Goal: Check status: Check status

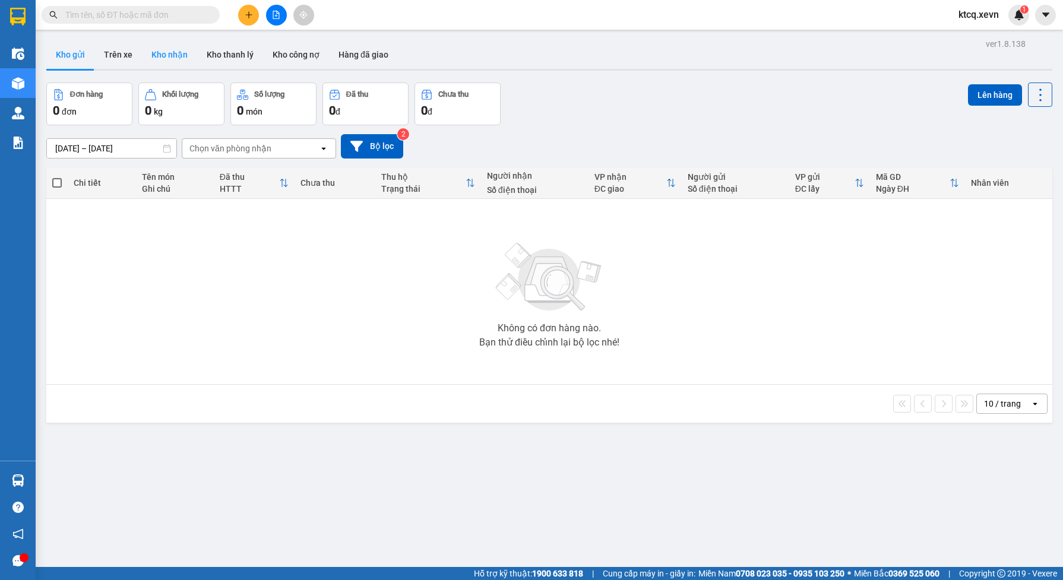
click at [167, 53] on button "Kho nhận" at bounding box center [169, 54] width 55 height 29
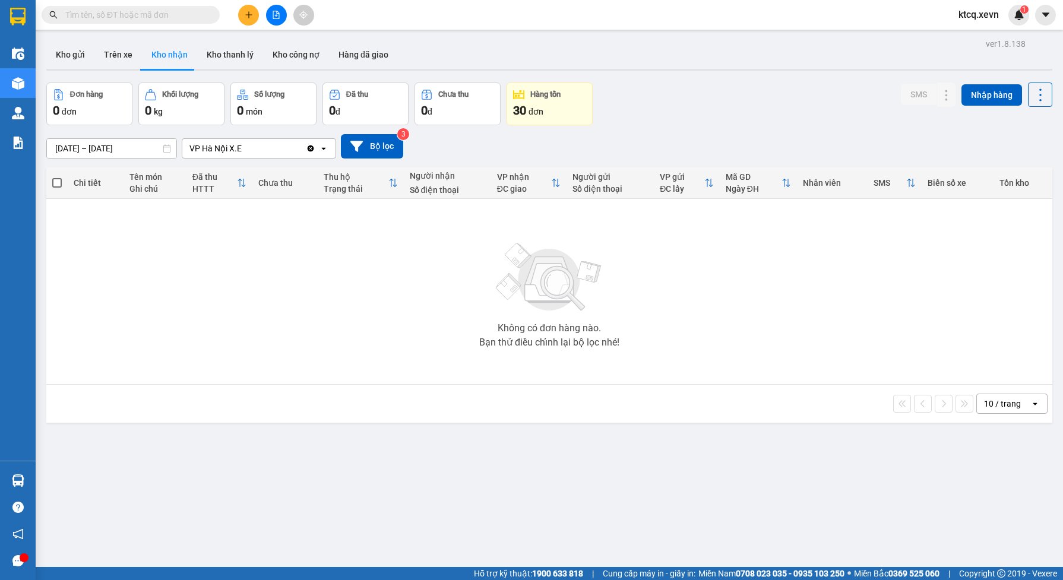
click at [315, 150] on div "Clear value open" at bounding box center [321, 148] width 30 height 19
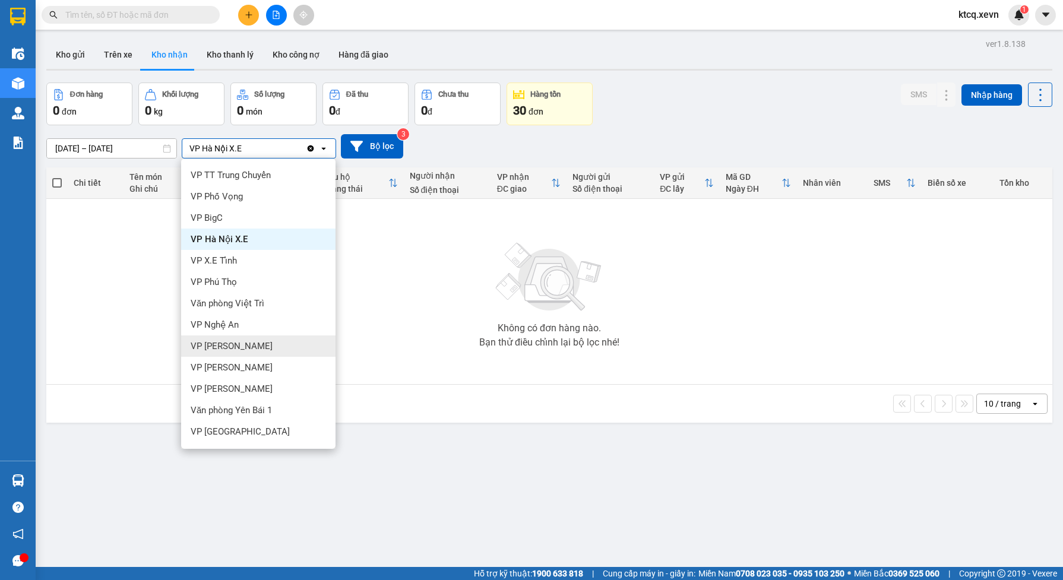
scroll to position [189, 0]
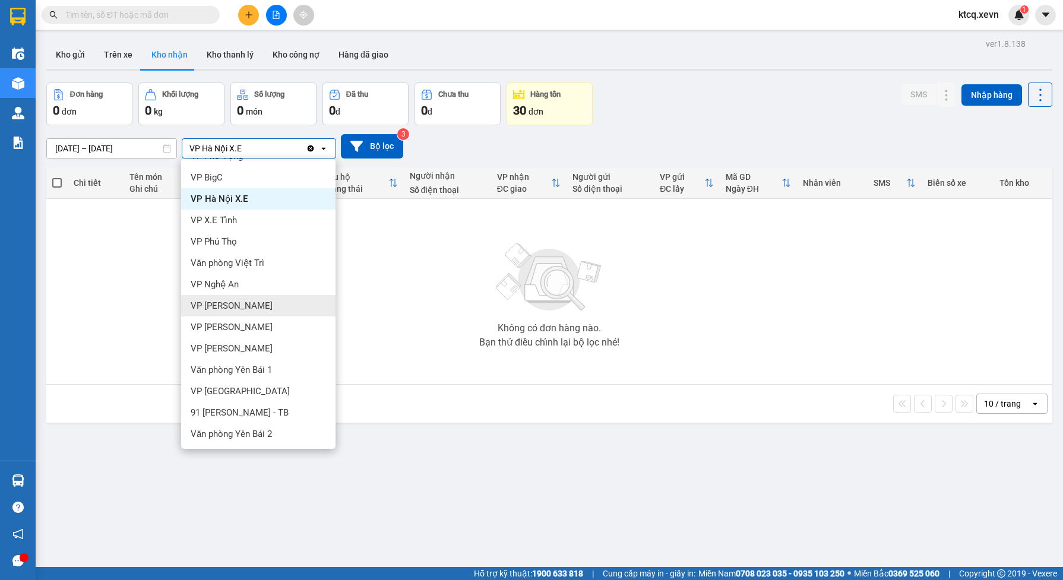
click at [116, 12] on input "text" at bounding box center [135, 14] width 140 height 13
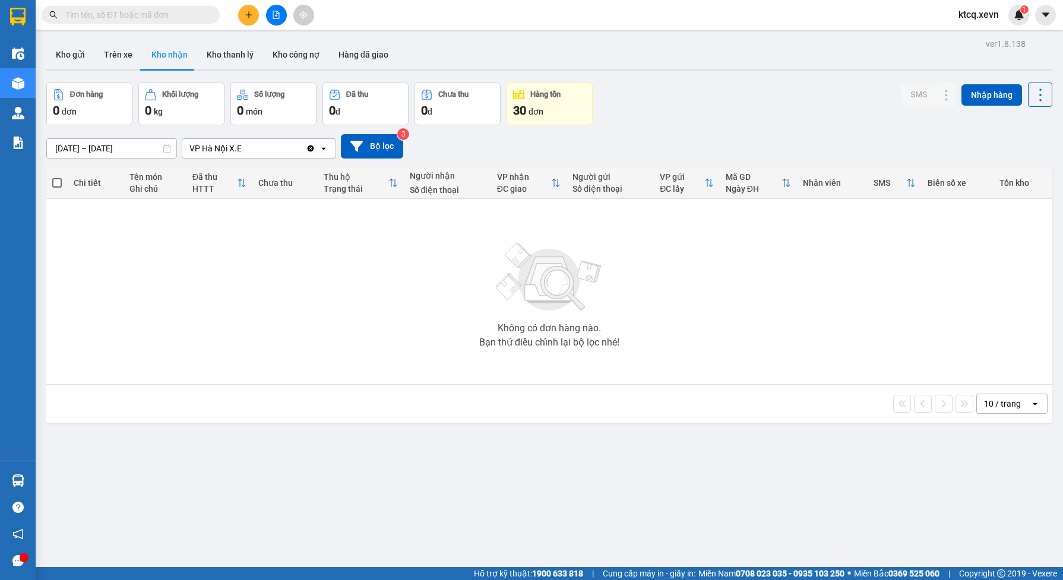
paste input "VPNĐ0201250240"
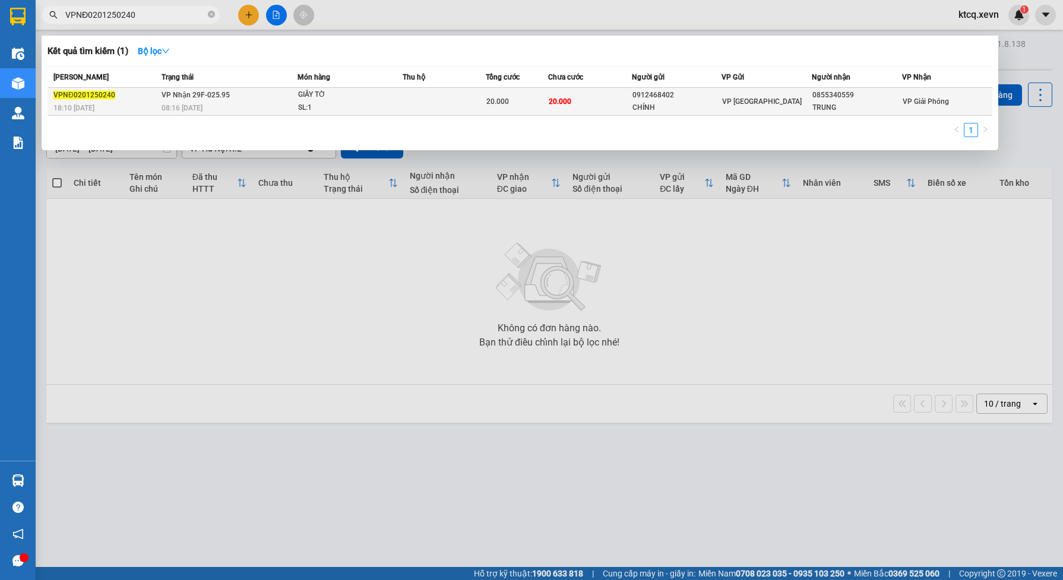
type input "VPNĐ0201250240"
click at [334, 96] on div "GIẤY TỜ" at bounding box center [342, 94] width 89 height 13
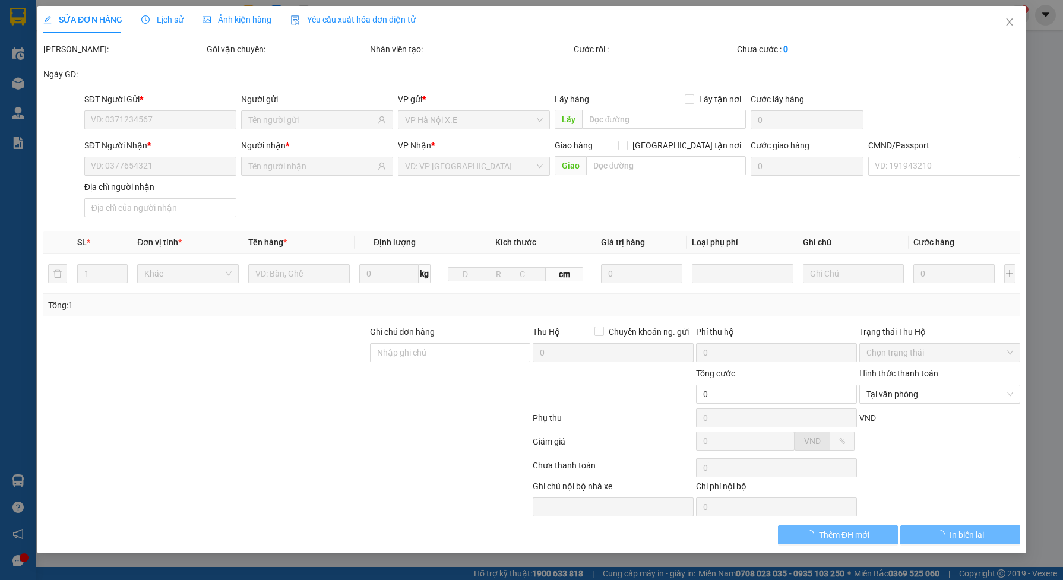
type input "0912468402"
type input "CHÍNH"
type input "0855340559"
type input "TRUNG"
type input "1"
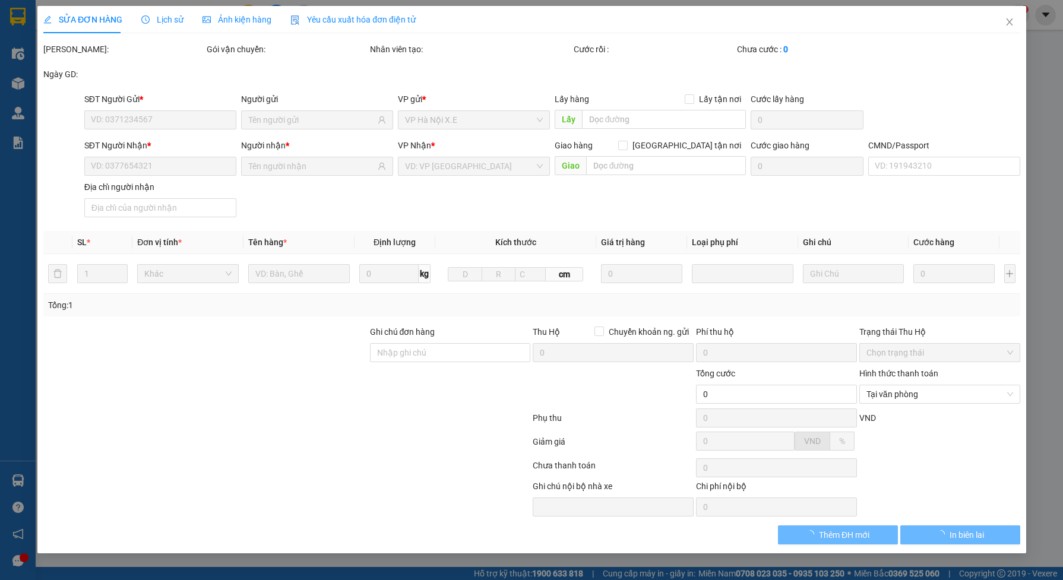
type input "20.000"
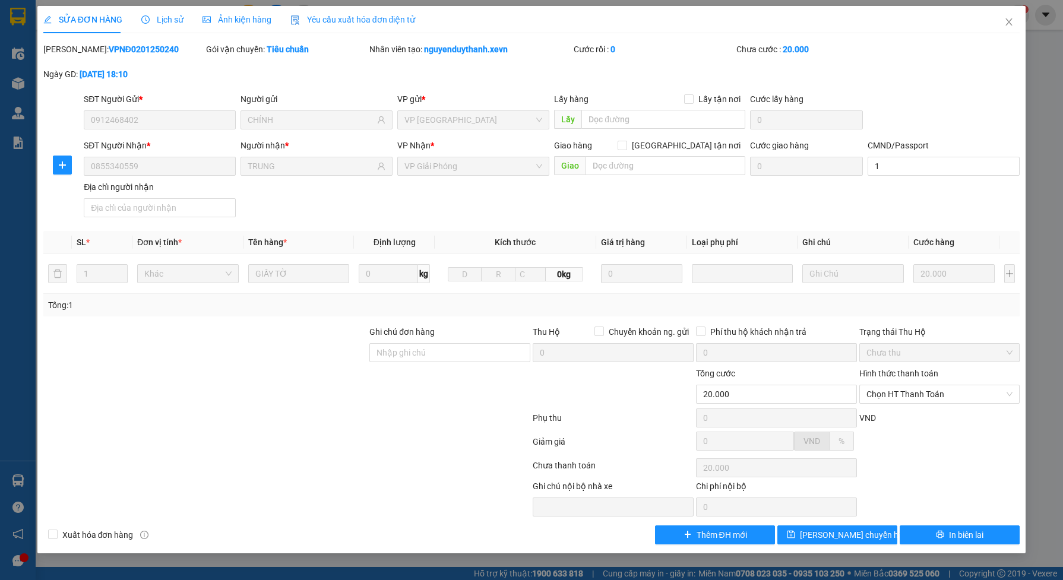
click at [170, 15] on span "Lịch sử" at bounding box center [162, 20] width 42 height 10
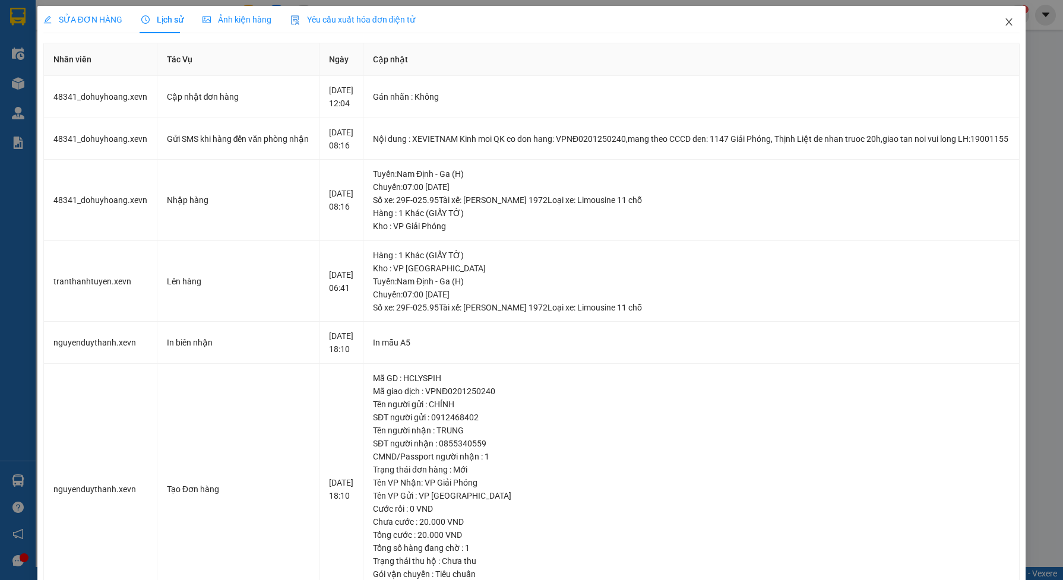
click at [1004, 22] on icon "close" at bounding box center [1009, 22] width 10 height 10
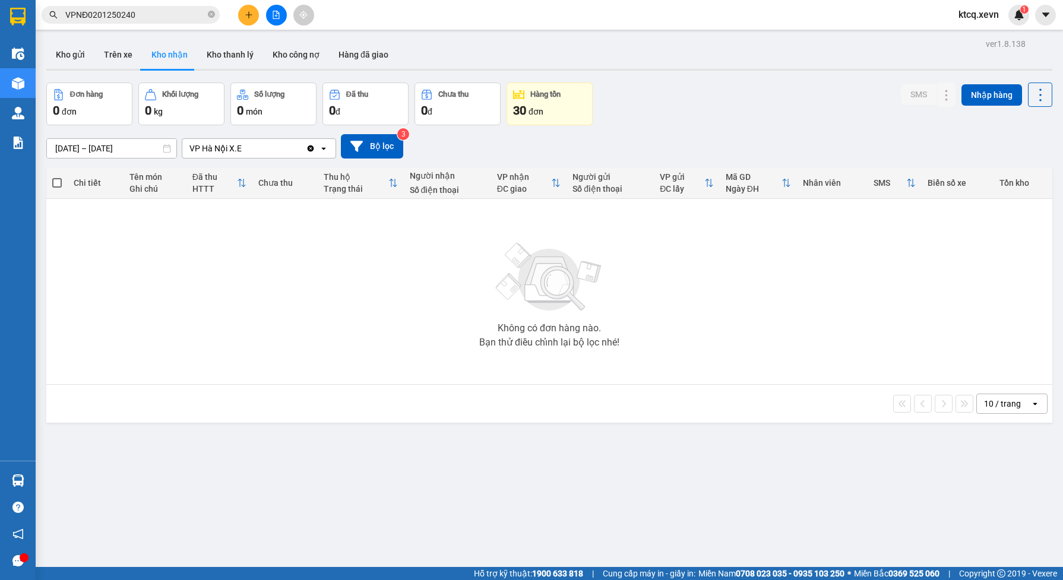
click at [311, 149] on icon "Clear value" at bounding box center [311, 149] width 10 height 10
click at [165, 150] on icon at bounding box center [167, 148] width 8 height 8
click at [137, 148] on input "[DATE] – [DATE]" at bounding box center [111, 148] width 129 height 19
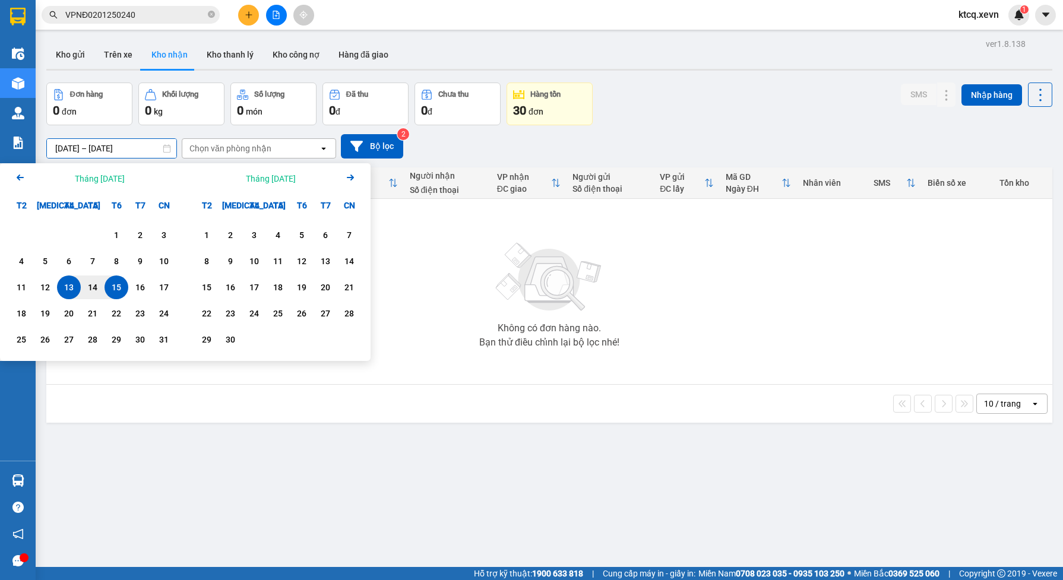
click at [24, 179] on icon "Arrow Left" at bounding box center [20, 177] width 14 height 14
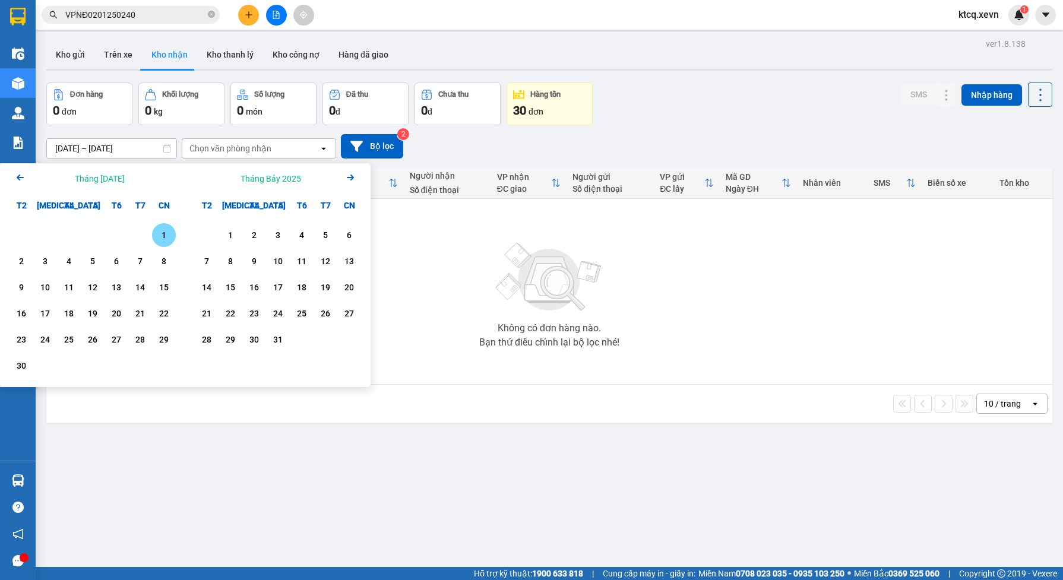
click at [24, 179] on icon "Arrow Left" at bounding box center [20, 177] width 14 height 14
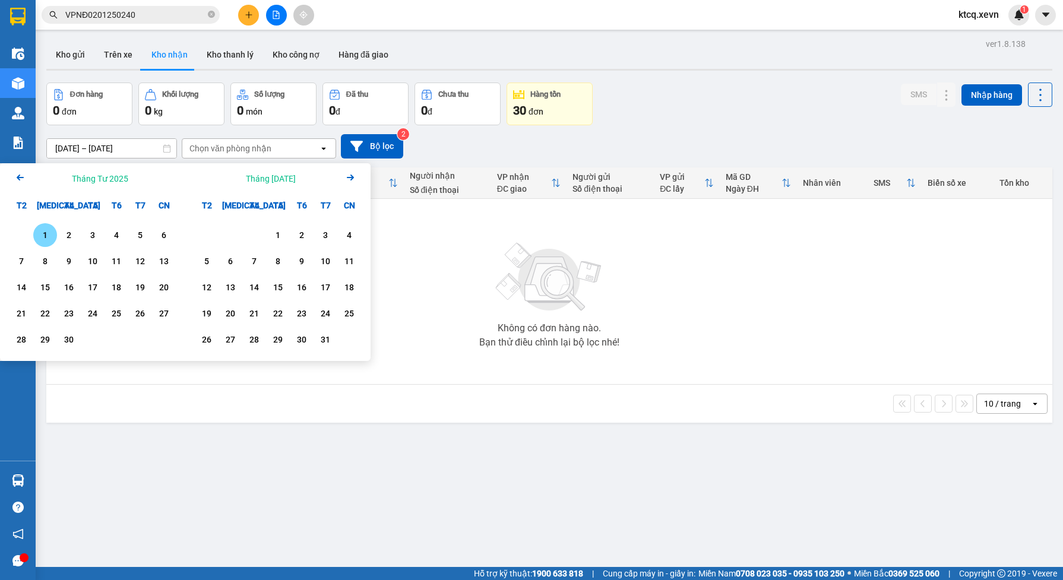
click at [24, 179] on icon "Arrow Left" at bounding box center [20, 177] width 14 height 14
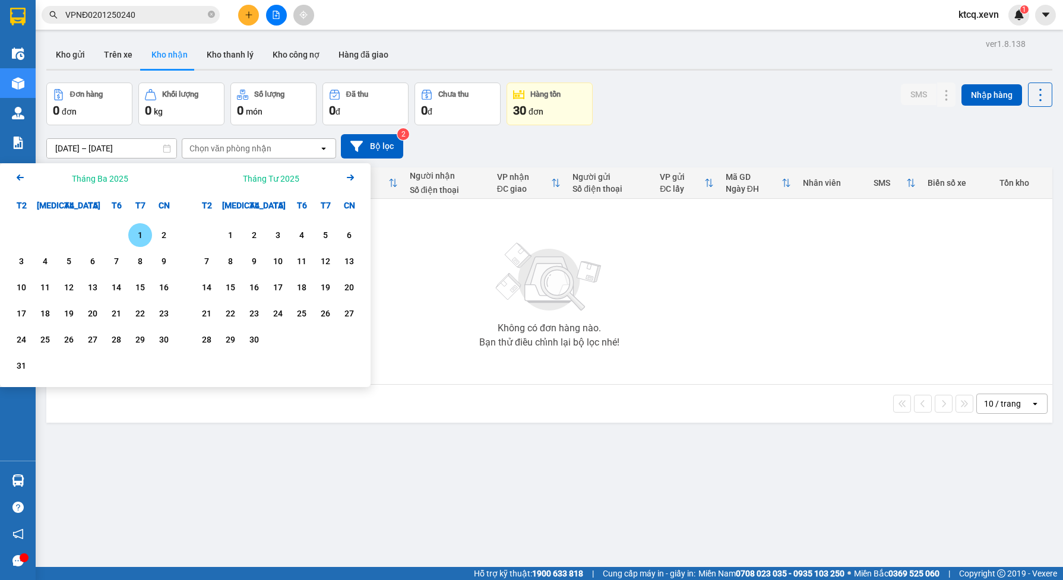
click at [24, 179] on icon "Arrow Left" at bounding box center [20, 177] width 14 height 14
drag, startPoint x: 69, startPoint y: 232, endPoint x: 114, endPoint y: 318, distance: 96.7
click at [69, 232] on div "1" at bounding box center [69, 235] width 17 height 14
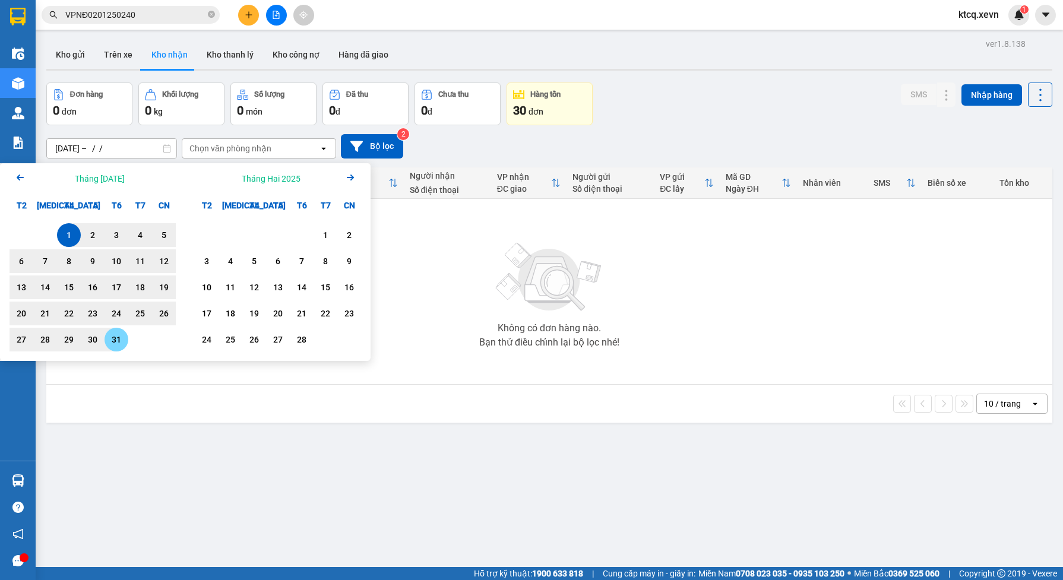
click at [116, 337] on div "31" at bounding box center [116, 340] width 17 height 14
type input "[DATE] – [DATE]"
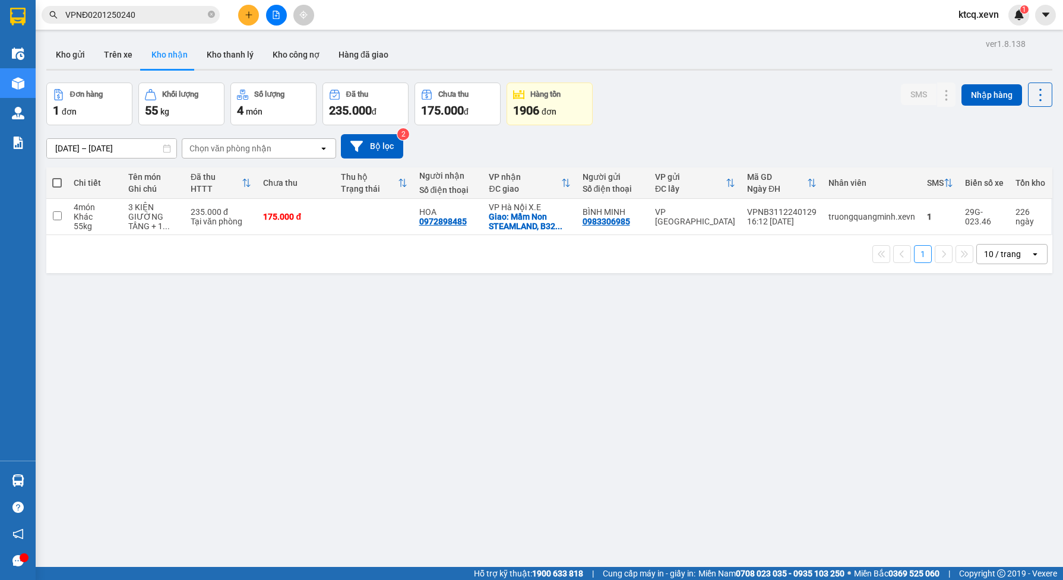
click at [324, 149] on icon at bounding box center [323, 148] width 4 height 2
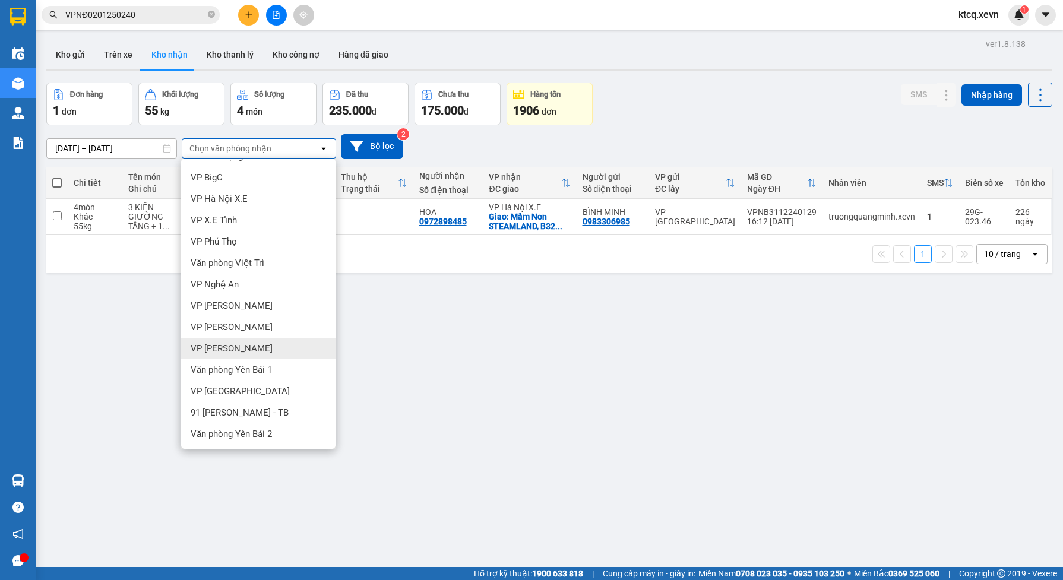
scroll to position [55, 0]
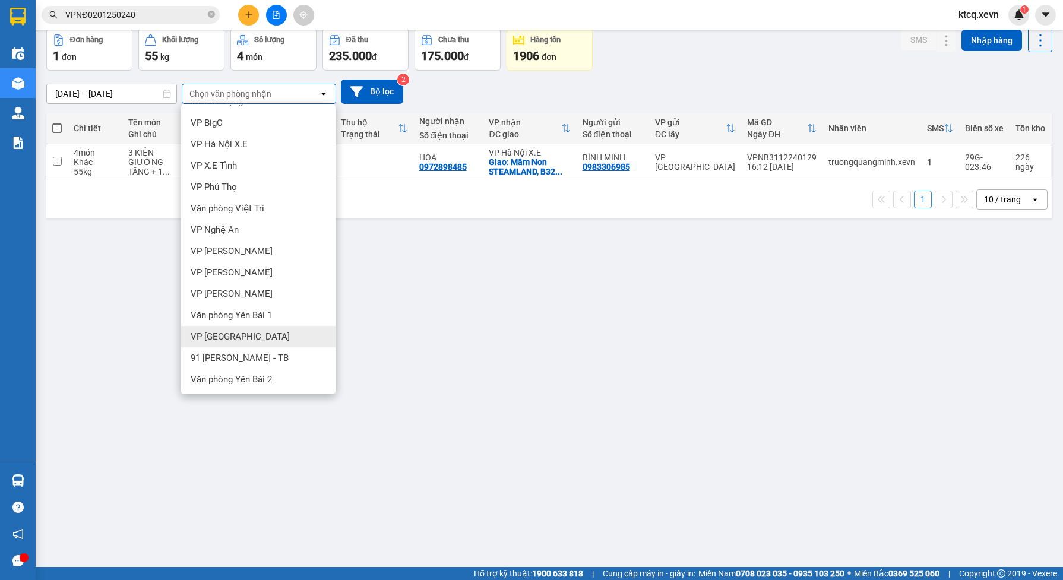
click at [387, 290] on div "ver 1.8.138 Kho gửi Trên xe Kho nhận Kho thanh lý Kho công nợ Hàng đã giao Đơn …" at bounding box center [550, 271] width 1016 height 580
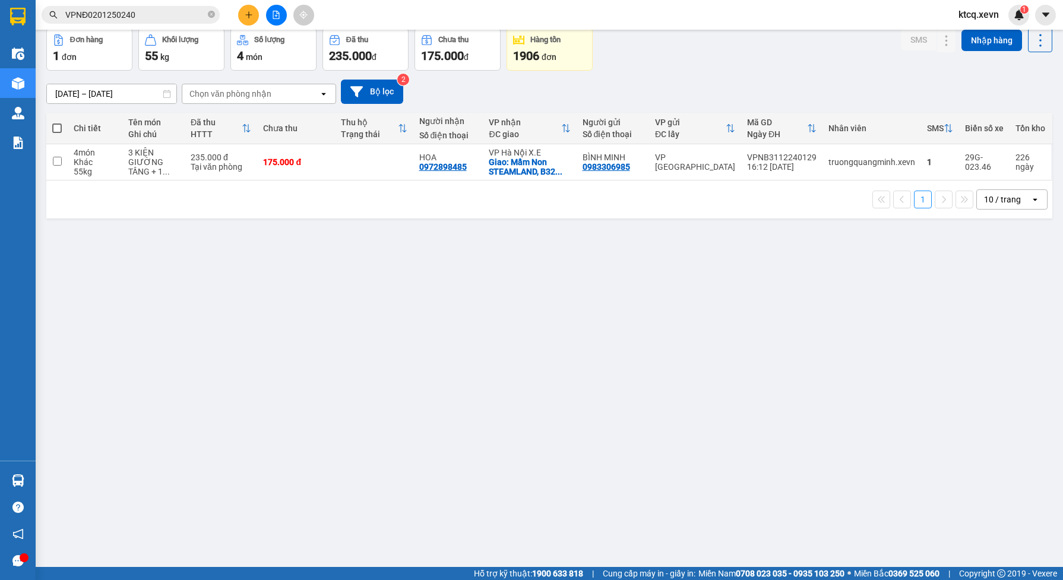
scroll to position [0, 0]
